Goal: Task Accomplishment & Management: Use online tool/utility

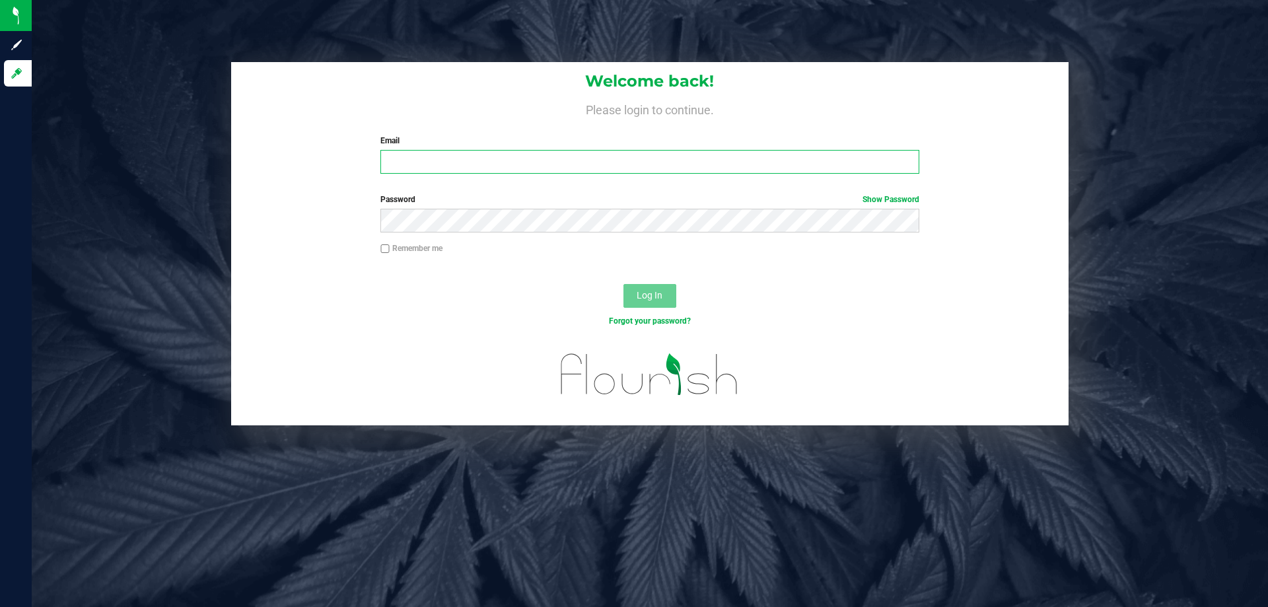
click at [531, 166] on input "Email" at bounding box center [649, 162] width 538 height 24
type input "[EMAIL_ADDRESS][DOMAIN_NAME]"
click at [623, 284] on button "Log In" at bounding box center [649, 296] width 53 height 24
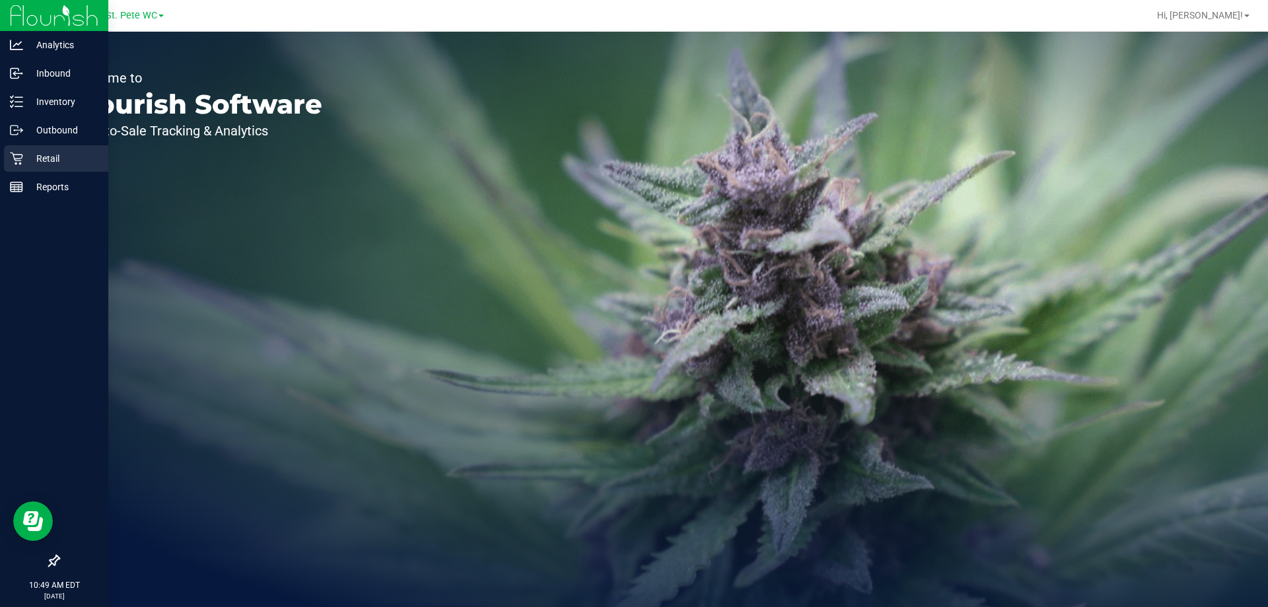
click at [0, 158] on link "Retail" at bounding box center [54, 159] width 108 height 28
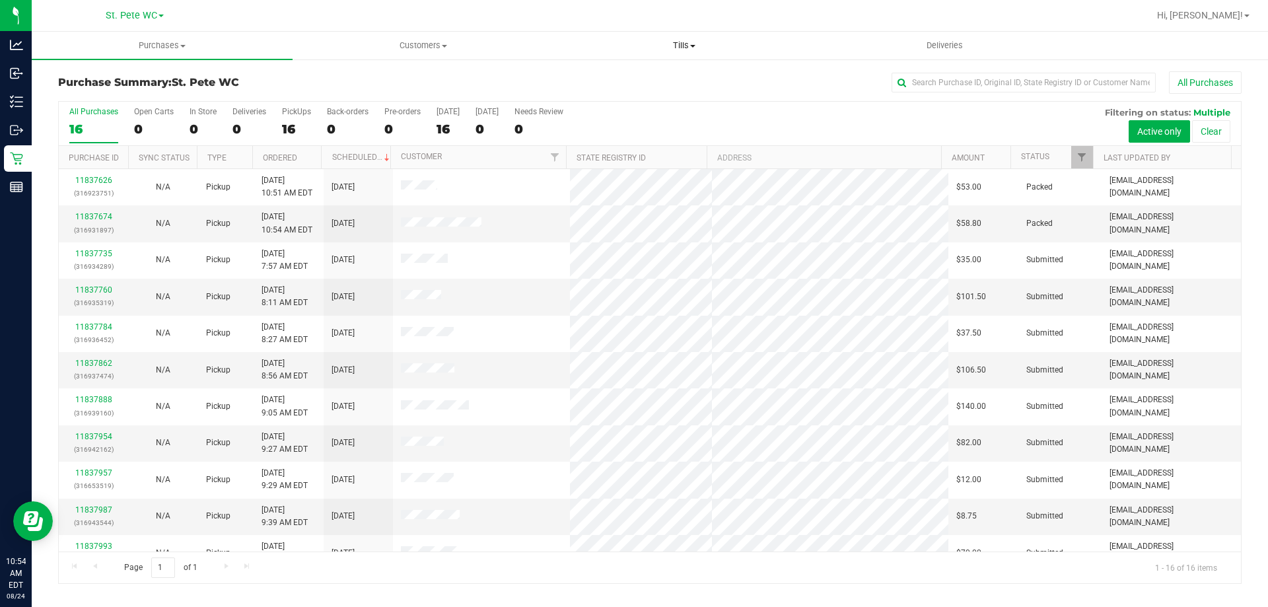
click at [678, 48] on span "Tills" at bounding box center [683, 46] width 259 height 12
click at [629, 78] on span "Manage tills" at bounding box center [597, 79] width 89 height 11
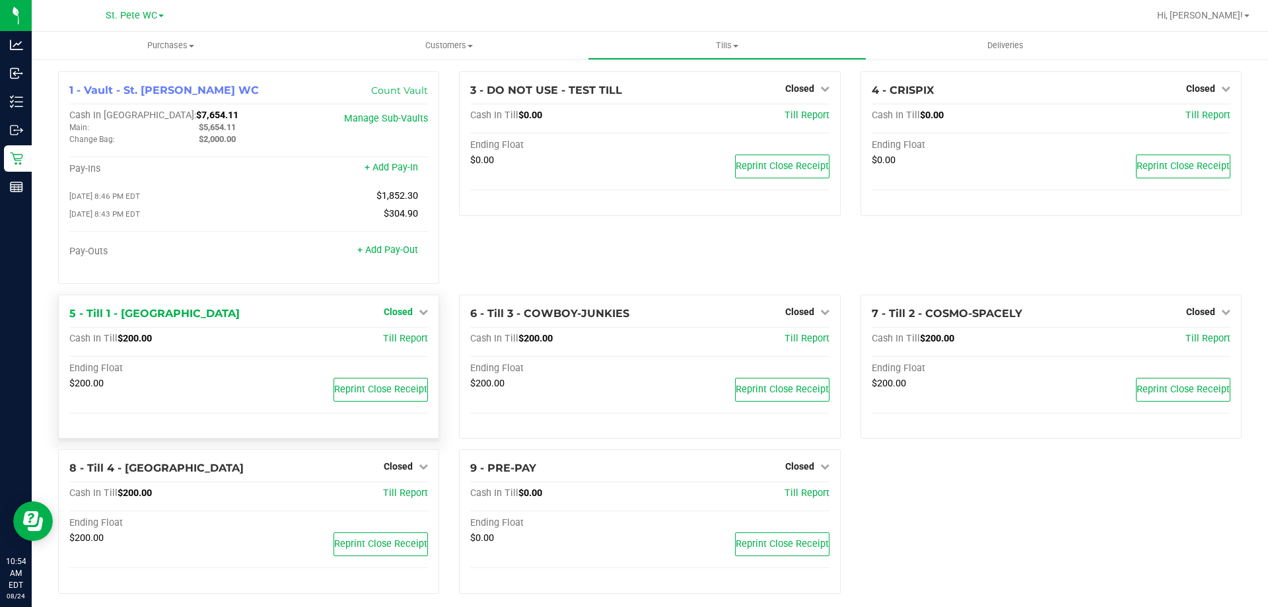
click at [395, 314] on span "Closed" at bounding box center [398, 311] width 29 height 11
click at [394, 336] on link "Open Till" at bounding box center [397, 338] width 35 height 11
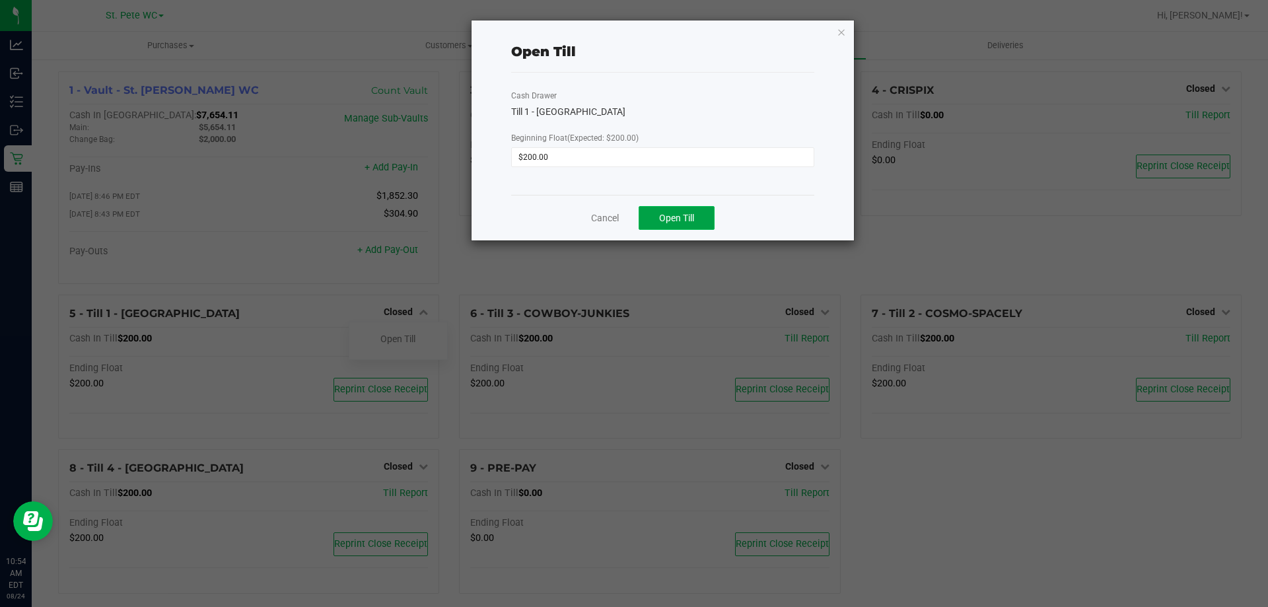
click at [654, 210] on button "Open Till" at bounding box center [676, 218] width 76 height 24
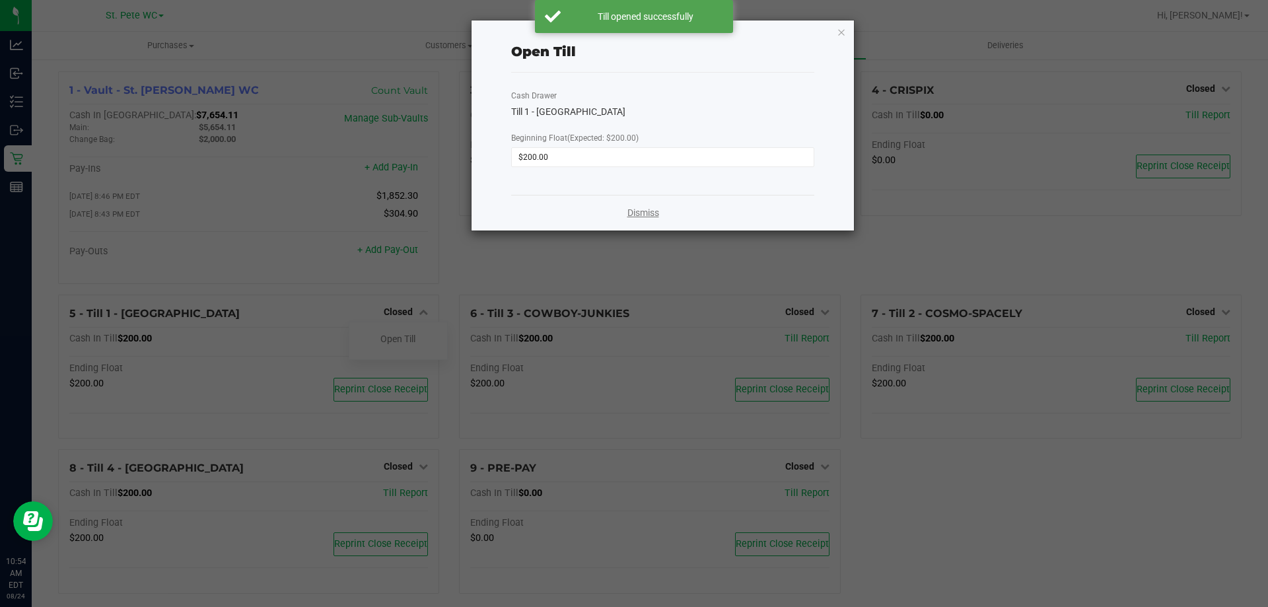
click at [644, 217] on link "Dismiss" at bounding box center [643, 213] width 32 height 14
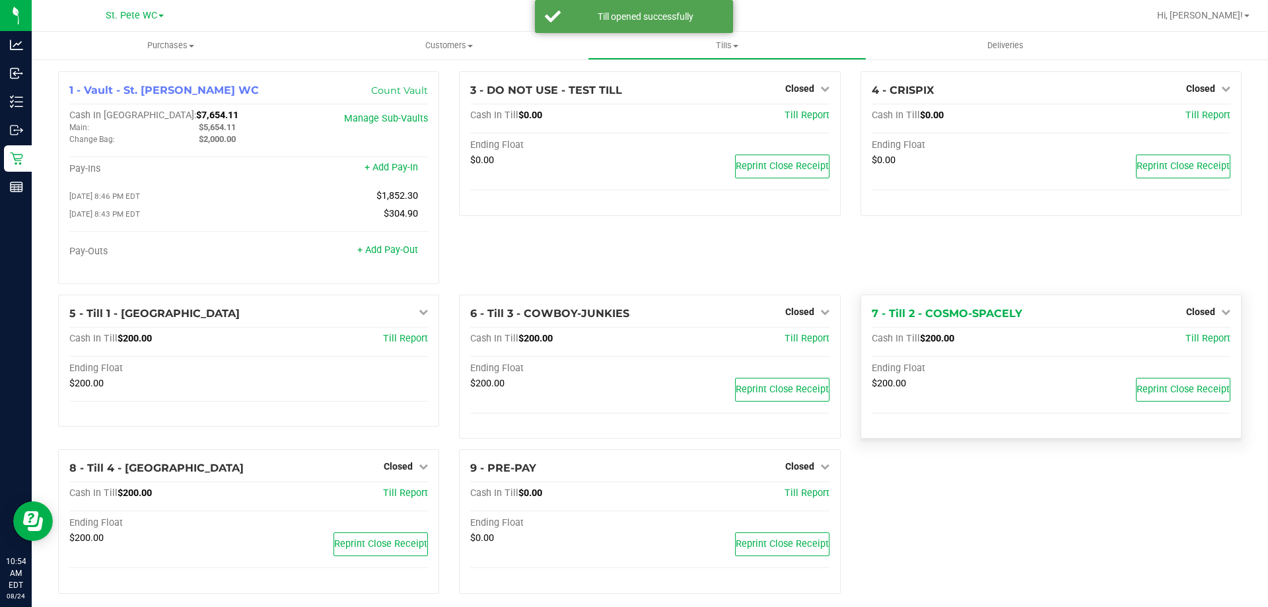
click at [1193, 308] on div "Closed" at bounding box center [1208, 312] width 44 height 16
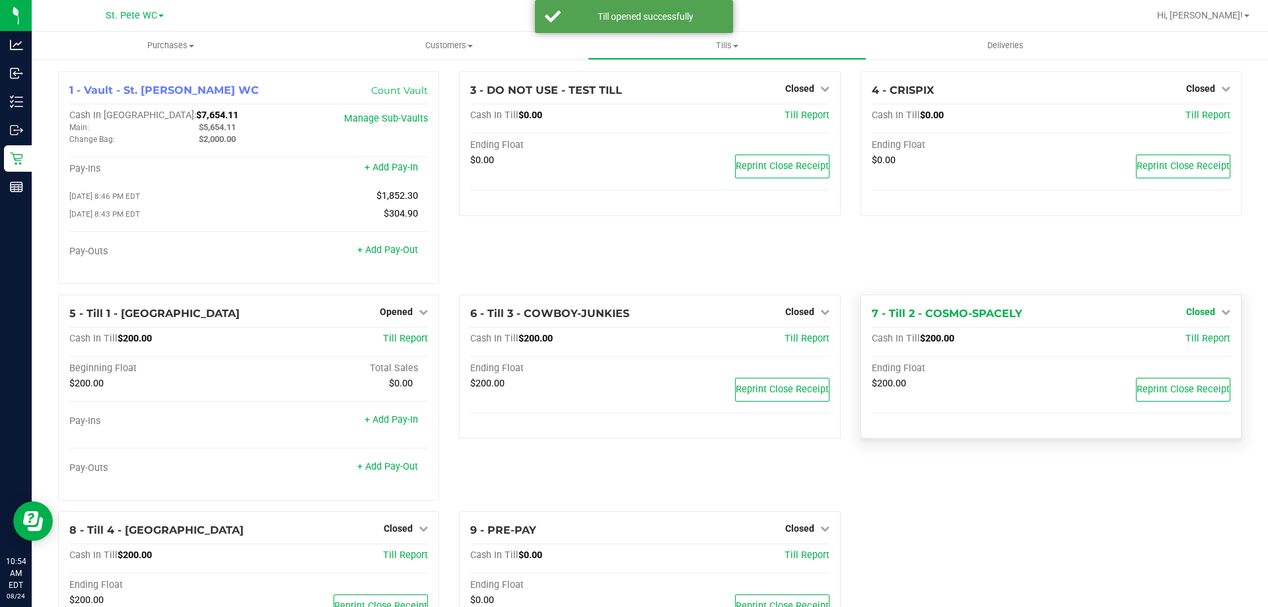
click at [1191, 310] on span "Closed" at bounding box center [1200, 311] width 29 height 11
click at [1171, 334] on div "Open Till" at bounding box center [1200, 339] width 98 height 17
click at [1171, 340] on div "Open Till" at bounding box center [1200, 339] width 98 height 17
click at [1189, 339] on link "Open Till" at bounding box center [1199, 338] width 35 height 11
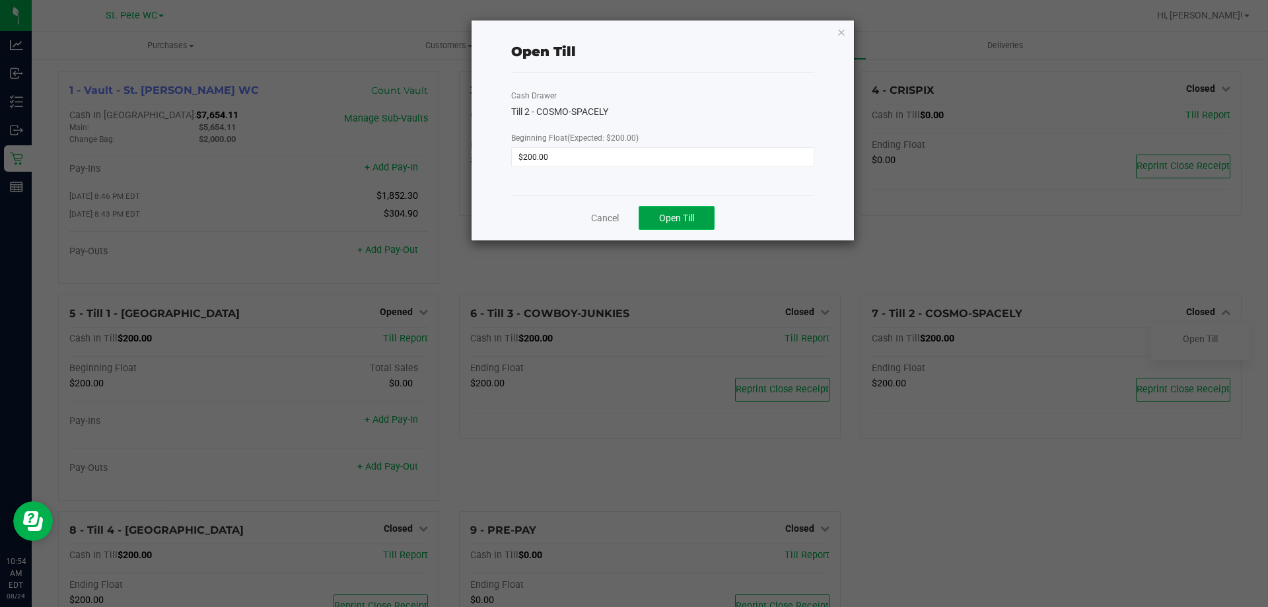
click at [679, 219] on span "Open Till" at bounding box center [676, 218] width 35 height 11
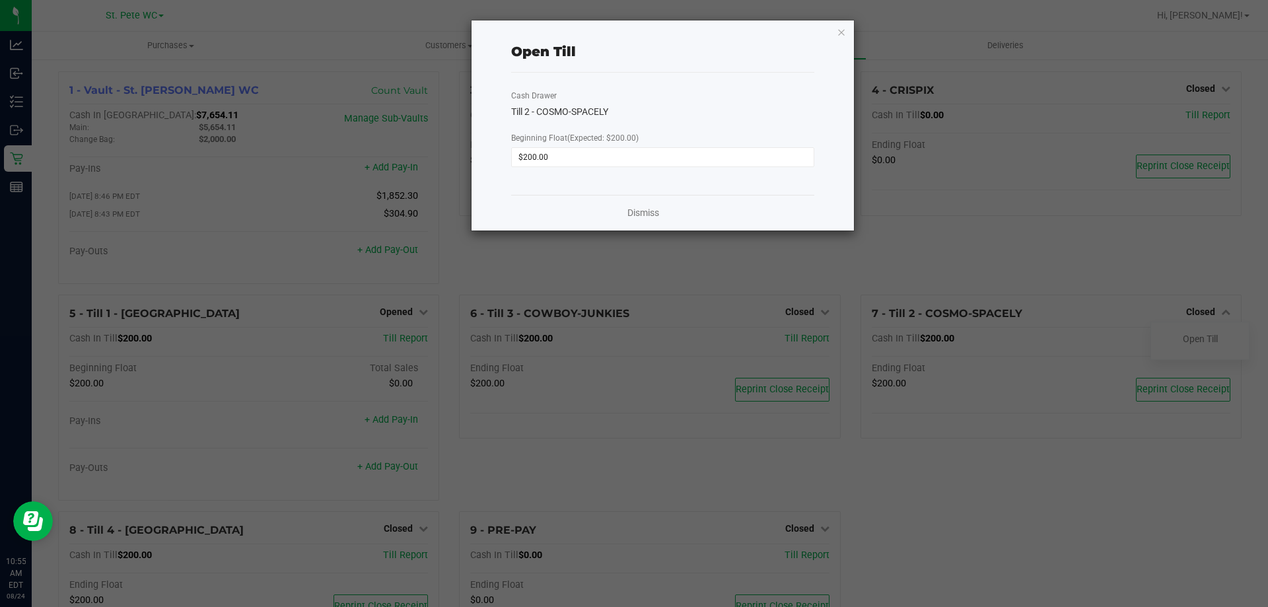
click at [652, 240] on ngb-modal-window "Open Till Cash Drawer Till 2 - COSMO-SPACELY Beginning Float (Expected: $200.00…" at bounding box center [638, 303] width 1277 height 607
click at [656, 213] on link "Dismiss" at bounding box center [643, 213] width 32 height 14
